Goal: Transaction & Acquisition: Purchase product/service

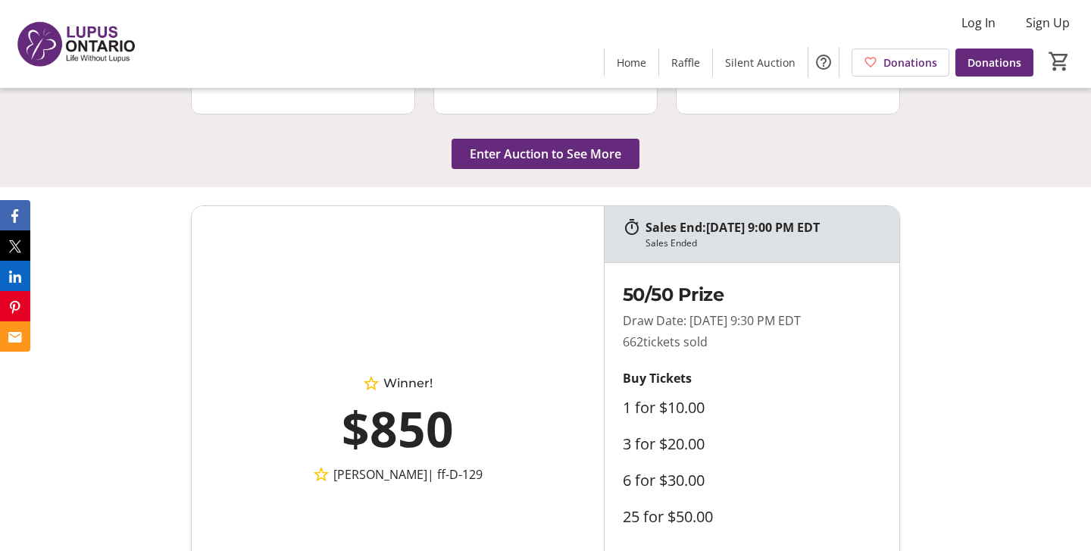
scroll to position [1990, 0]
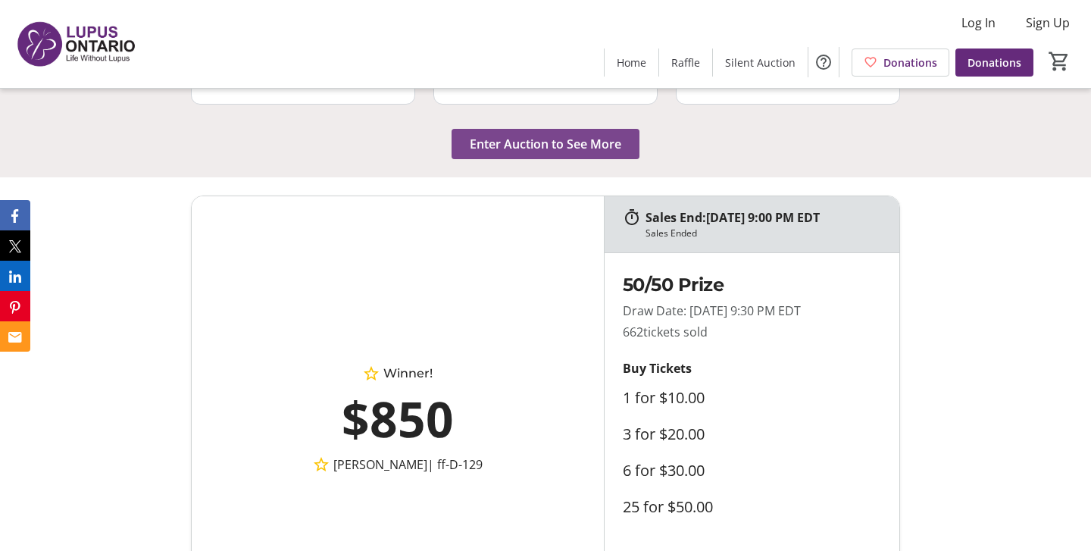
click at [524, 135] on span "Enter Auction to See More" at bounding box center [546, 144] width 152 height 18
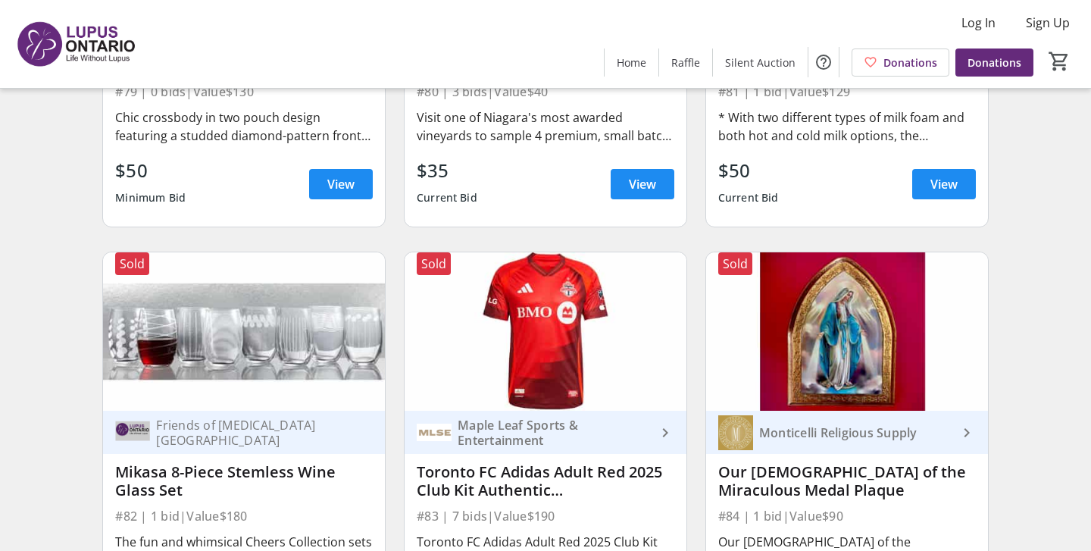
scroll to position [11381, 0]
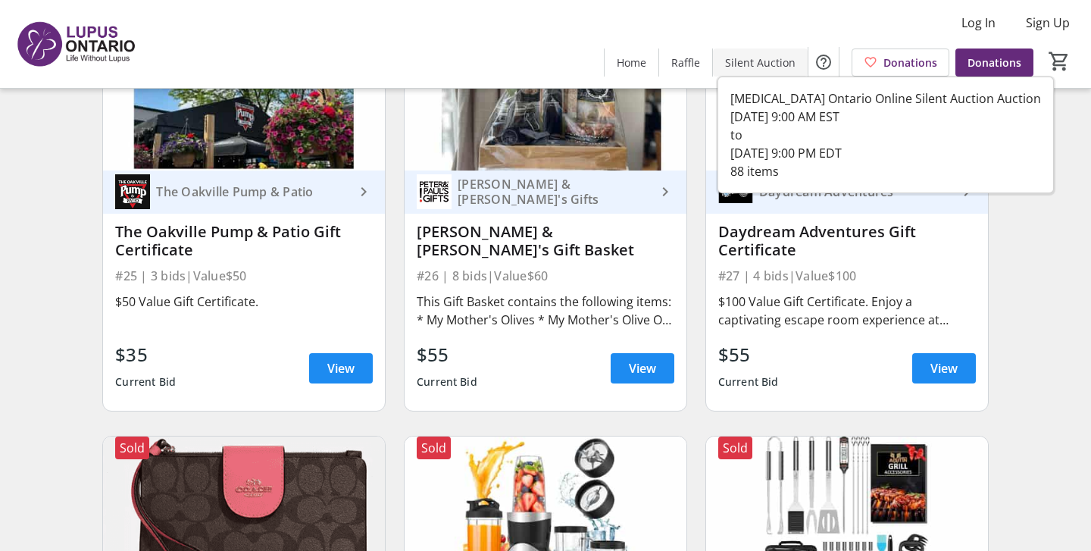
click at [754, 58] on span "Silent Auction" at bounding box center [760, 63] width 70 height 16
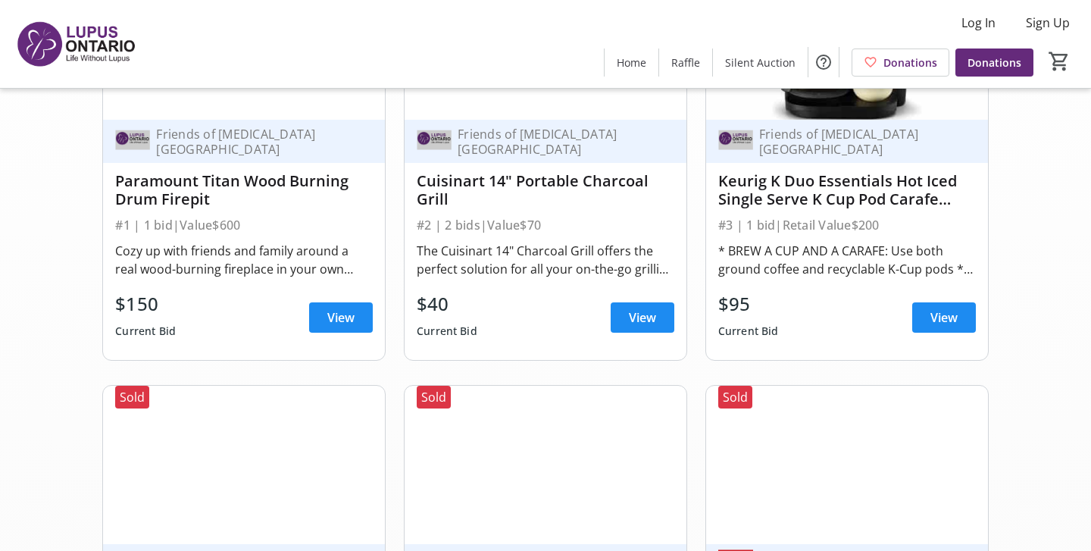
scroll to position [0, 0]
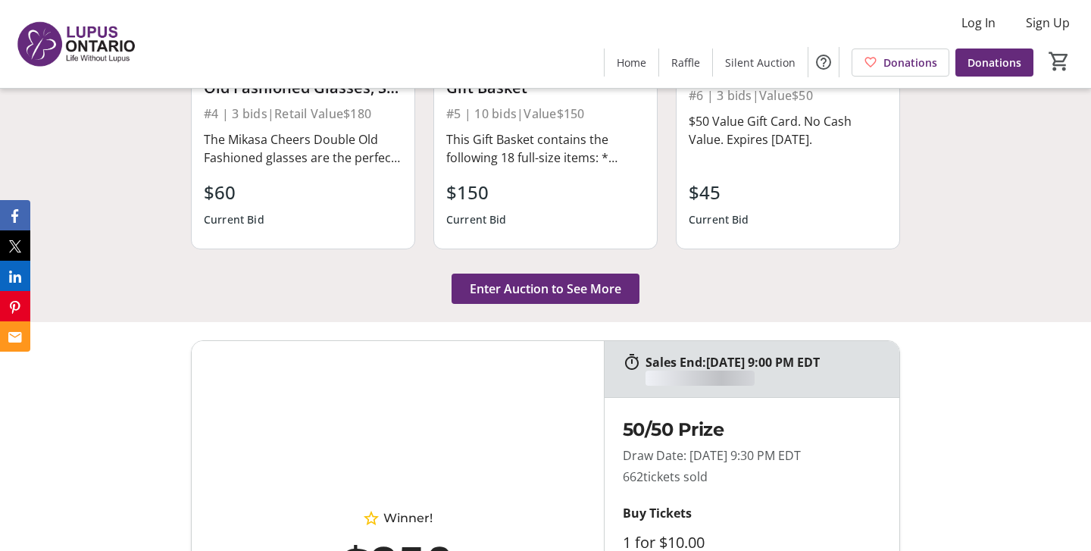
scroll to position [1990, 0]
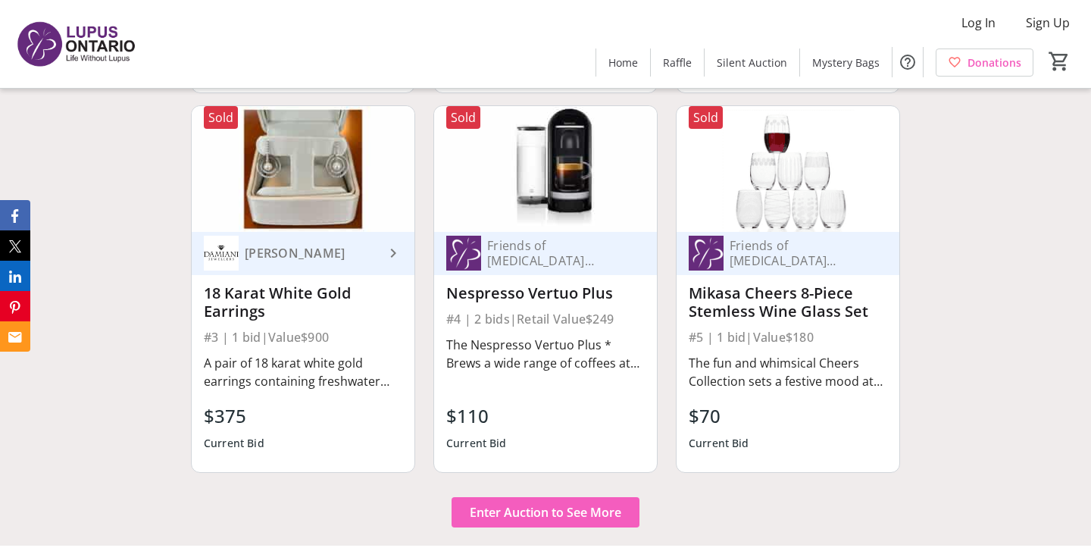
scroll to position [1895, 0]
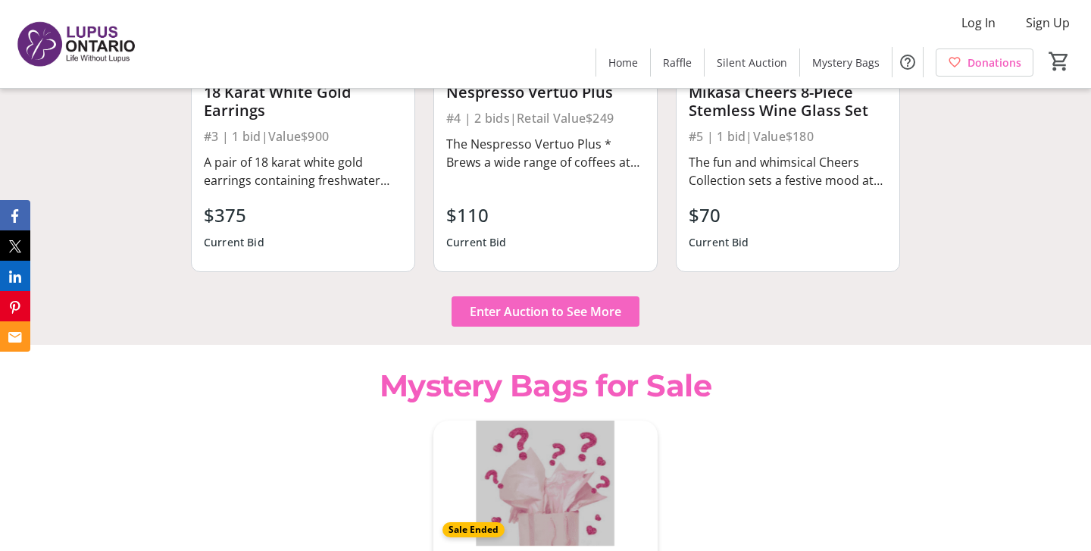
click at [526, 302] on span "Enter Auction to See More" at bounding box center [546, 311] width 152 height 18
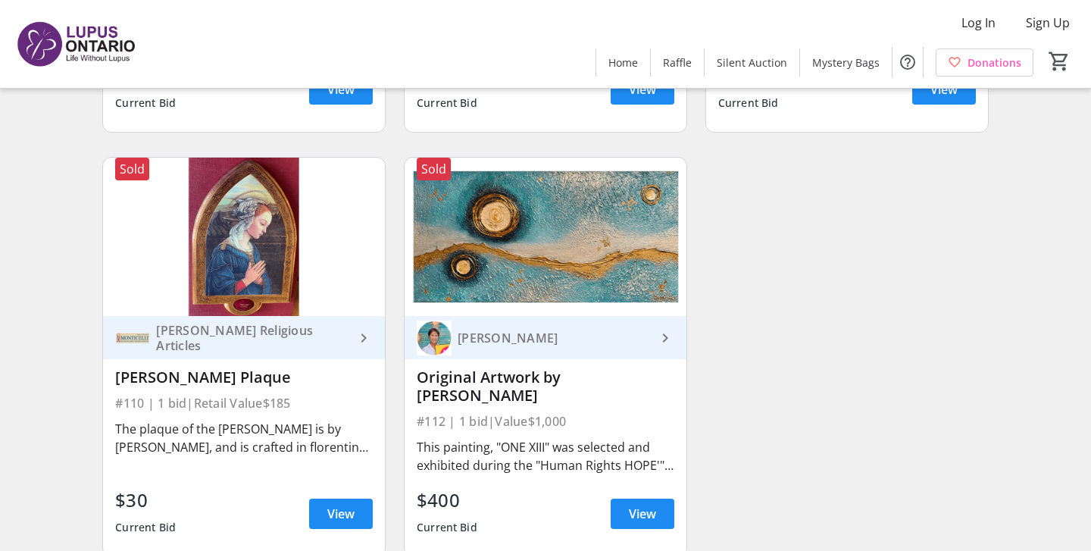
scroll to position [15306, 0]
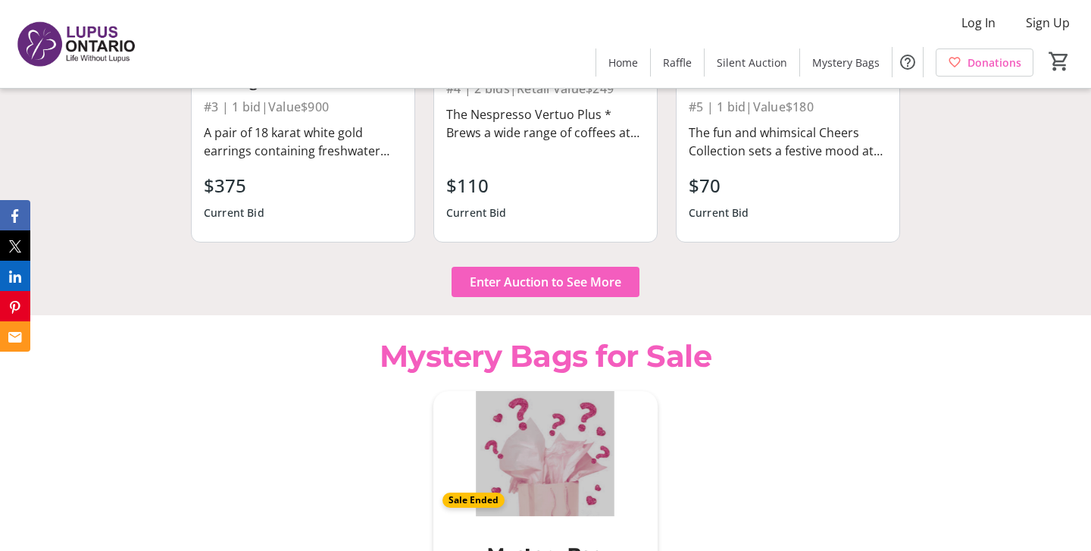
scroll to position [1895, 0]
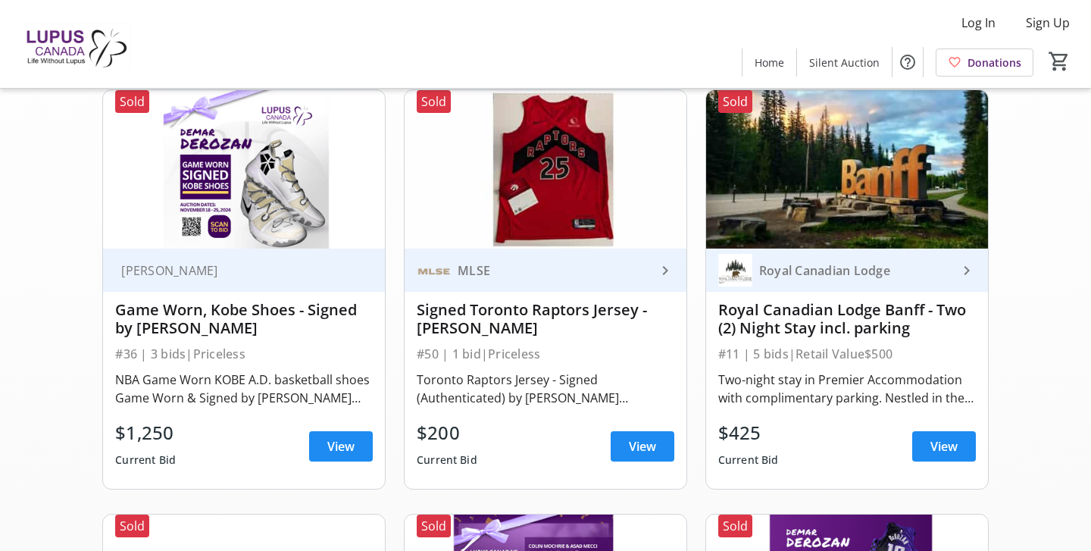
scroll to position [138, 0]
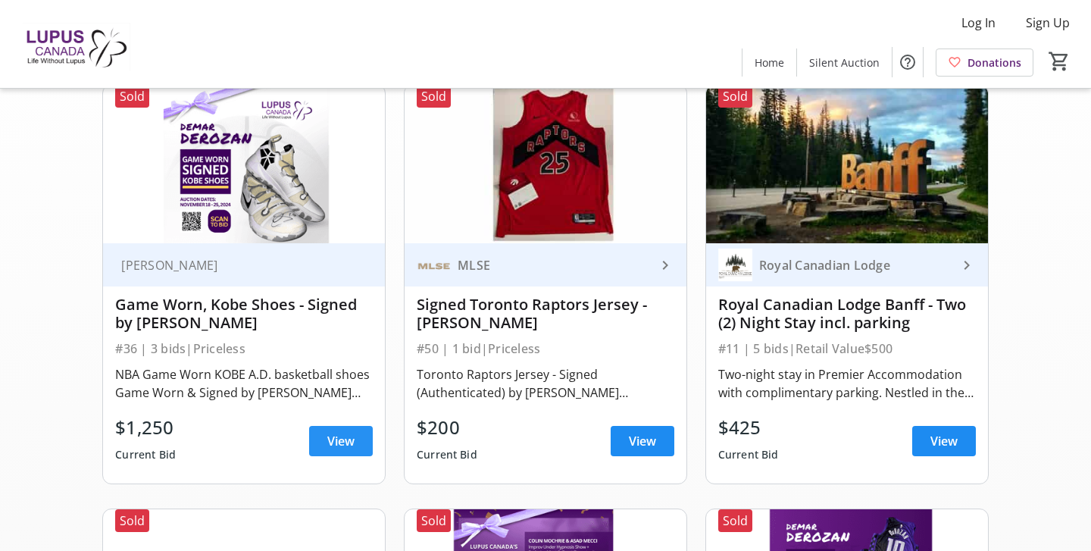
click at [322, 449] on span at bounding box center [341, 441] width 64 height 36
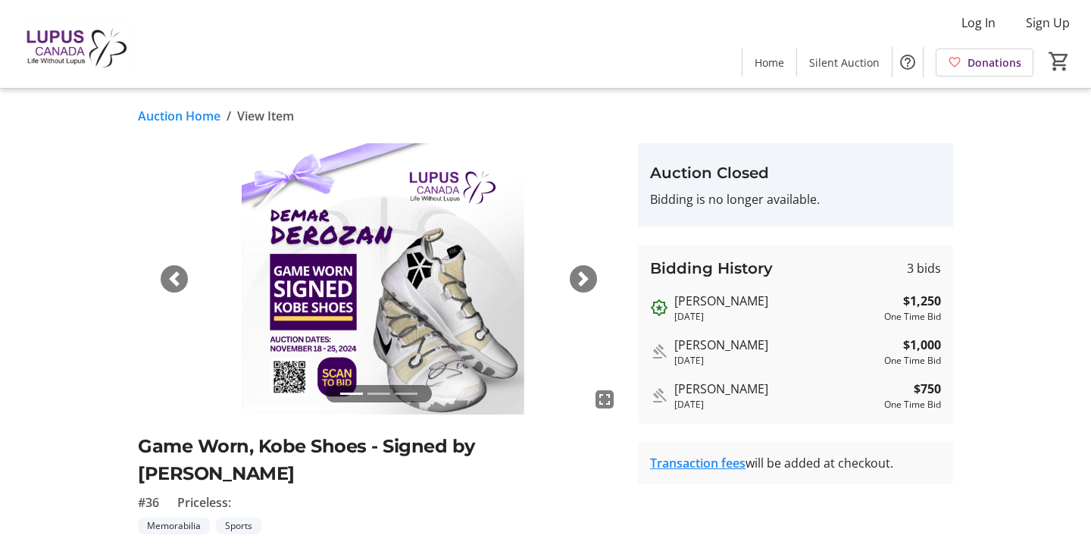
click at [579, 285] on span "button" at bounding box center [583, 278] width 15 height 15
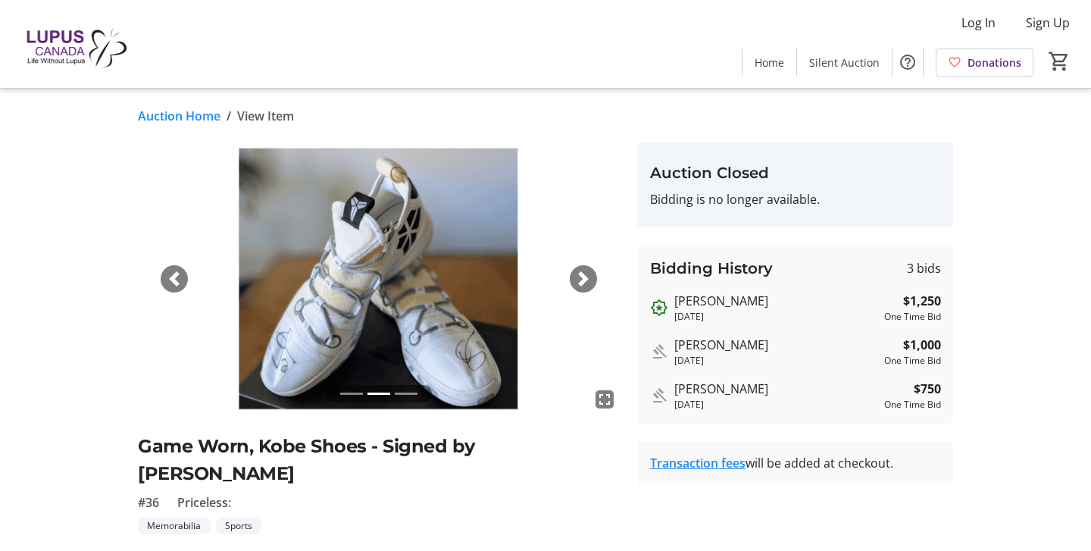
click at [580, 285] on span "button" at bounding box center [583, 278] width 15 height 15
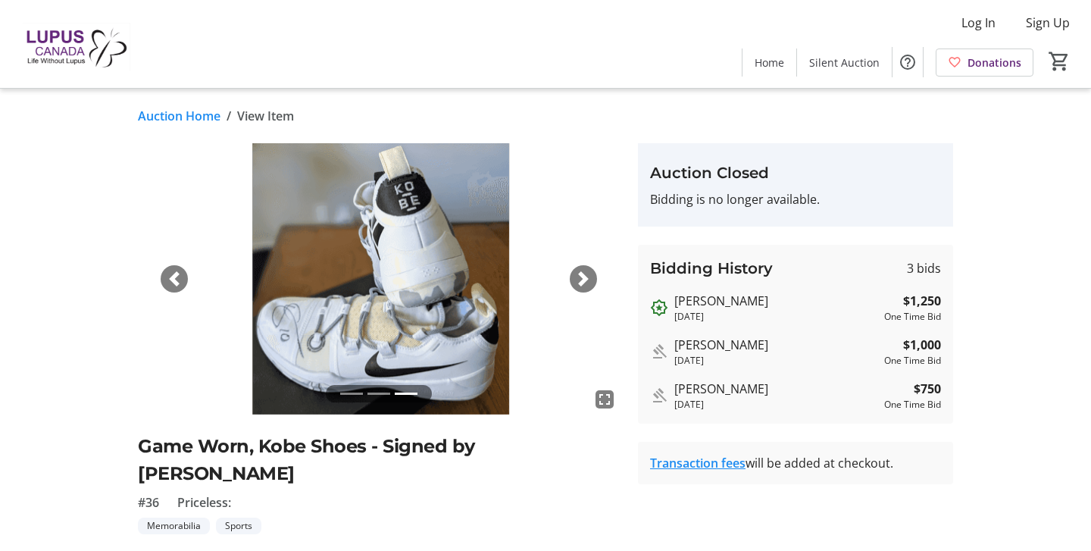
click at [580, 288] on div "Next" at bounding box center [583, 278] width 27 height 27
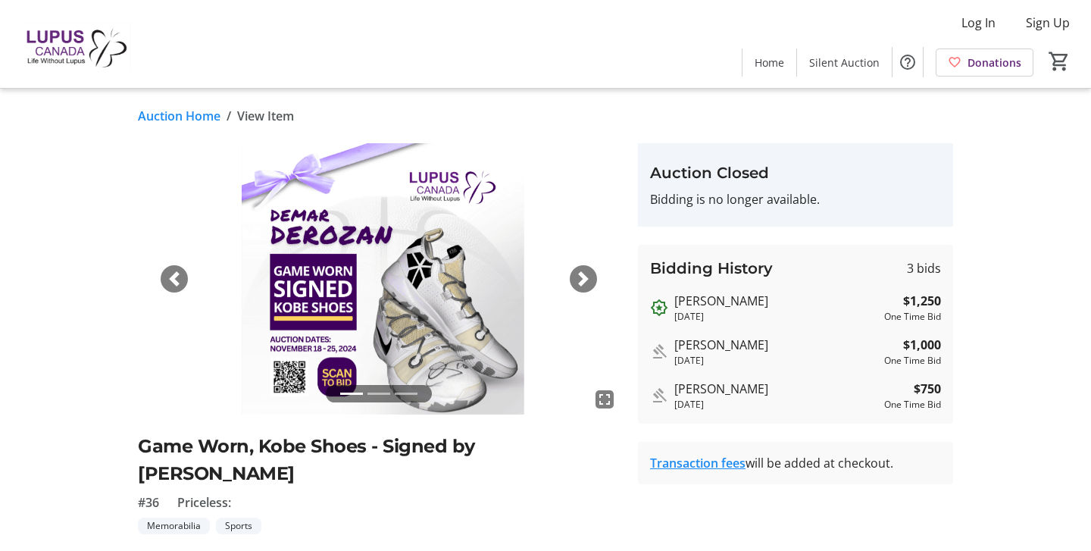
click at [174, 281] on span "button" at bounding box center [174, 278] width 15 height 15
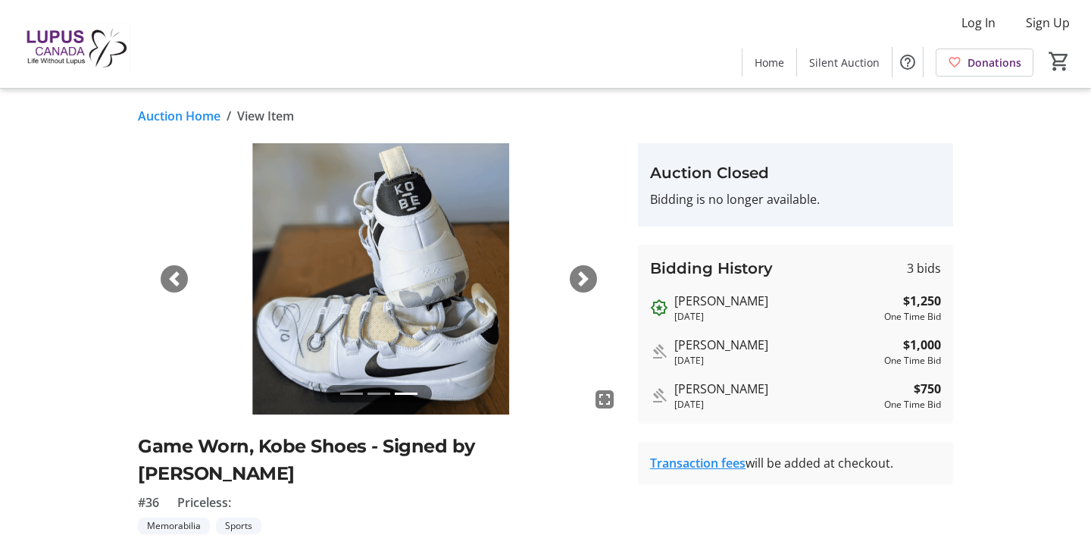
click at [174, 281] on span "button" at bounding box center [174, 278] width 15 height 15
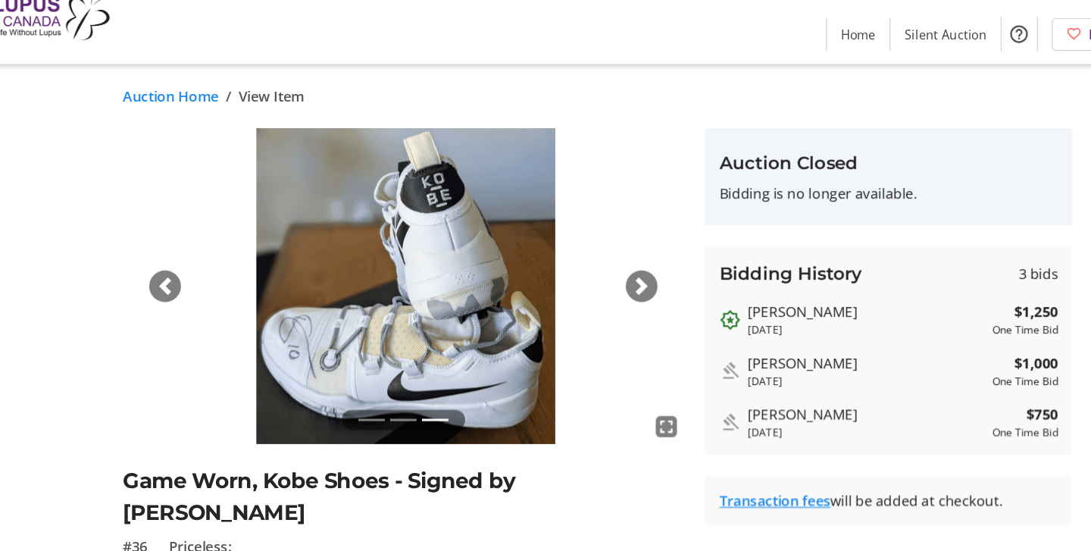
click at [585, 287] on div "Next" at bounding box center [583, 278] width 27 height 27
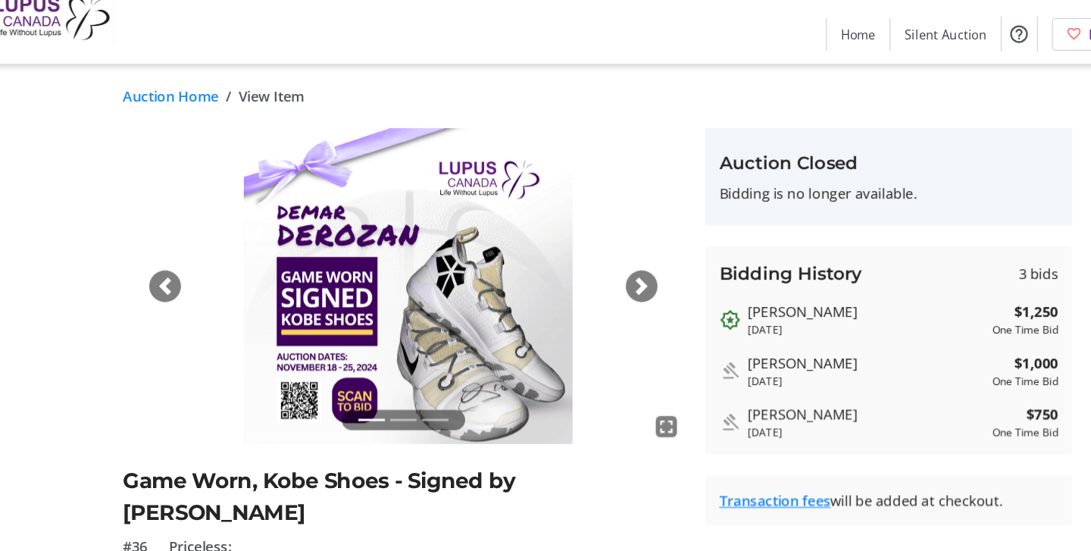
click at [585, 287] on div "Next" at bounding box center [583, 278] width 27 height 27
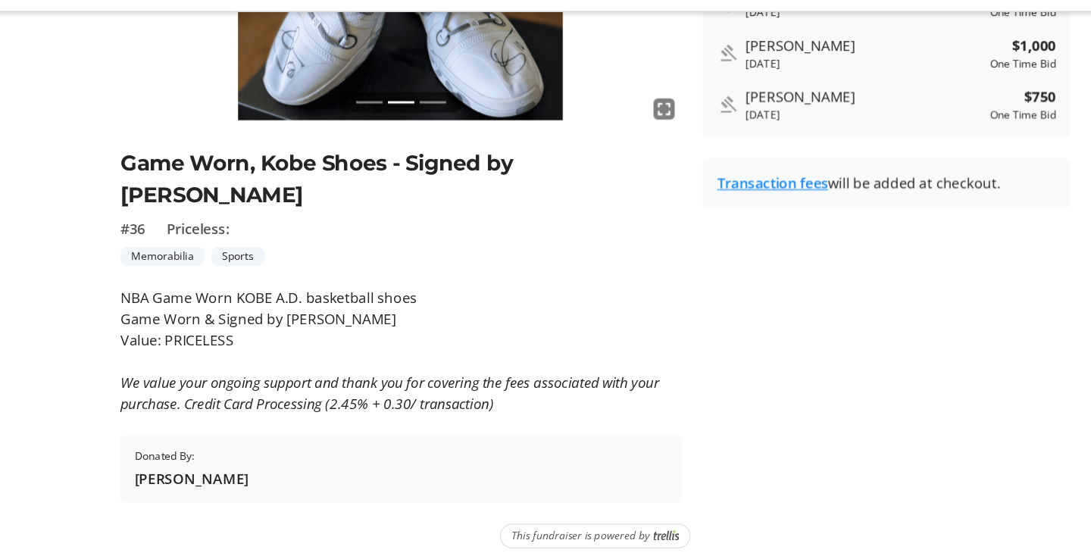
scroll to position [229, 0]
